Goal: Navigation & Orientation: Find specific page/section

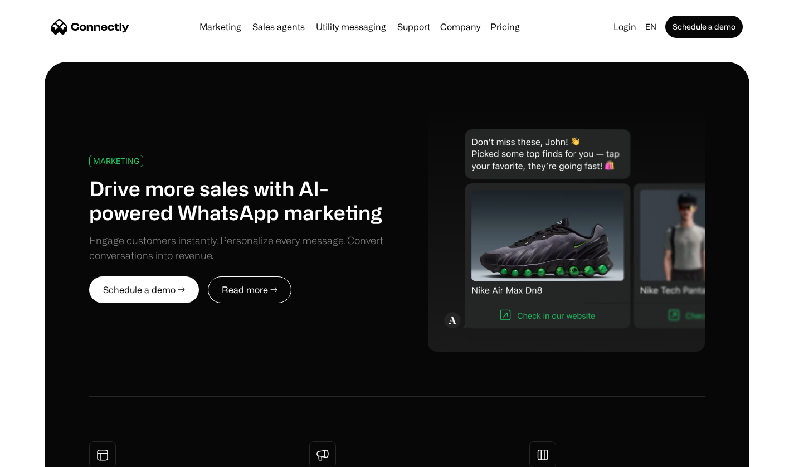
scroll to position [551, 0]
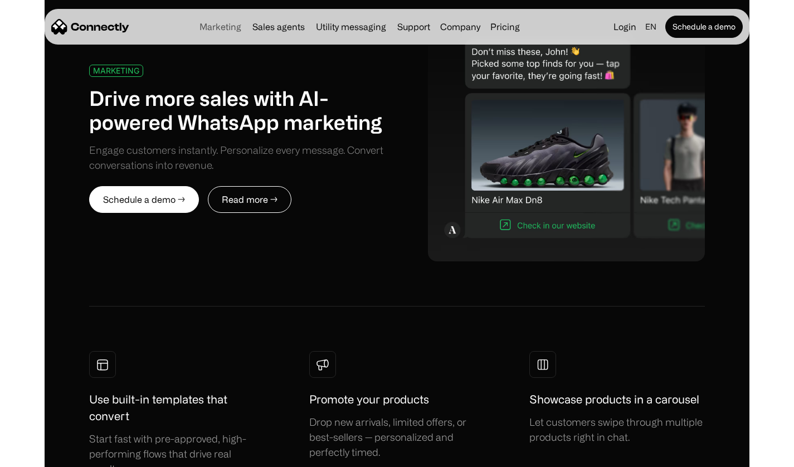
click at [236, 30] on link "Marketing" at bounding box center [220, 26] width 51 height 9
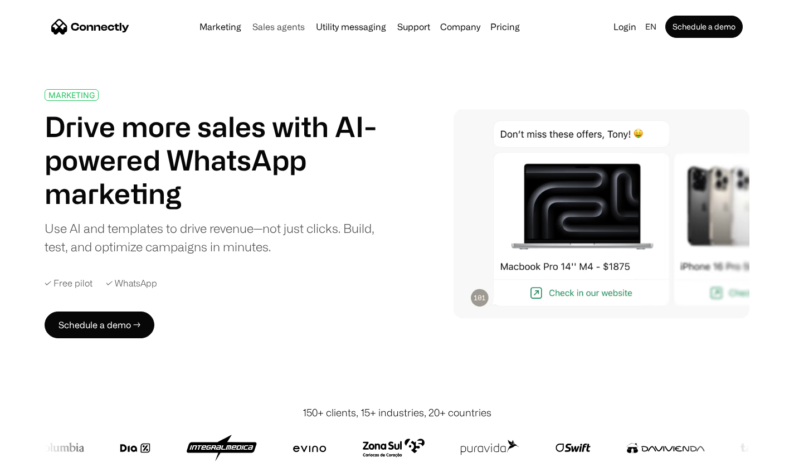
click at [298, 28] on link "Sales agents" at bounding box center [278, 26] width 61 height 9
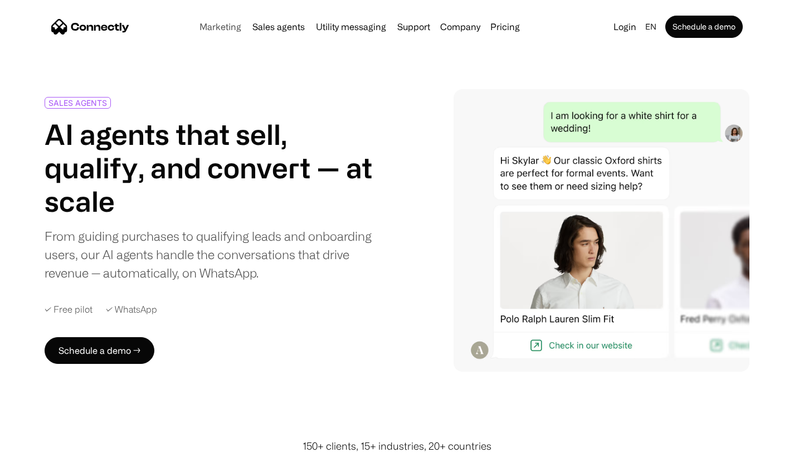
click at [226, 30] on link "Marketing" at bounding box center [220, 26] width 51 height 9
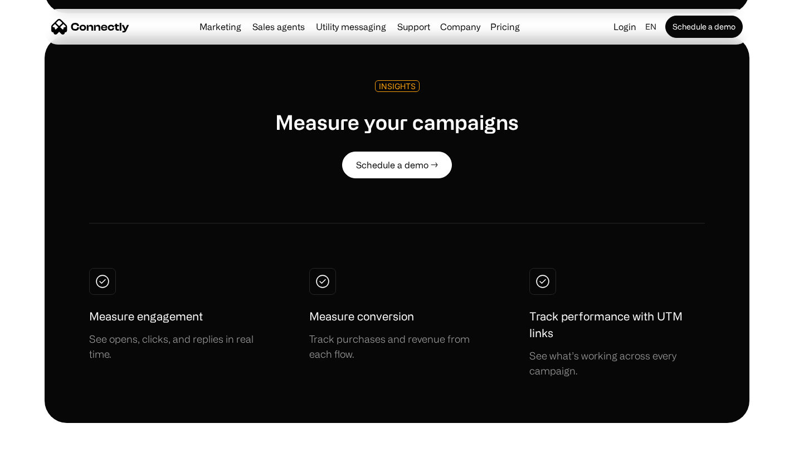
scroll to position [2746, 0]
